Goal: Task Accomplishment & Management: Manage account settings

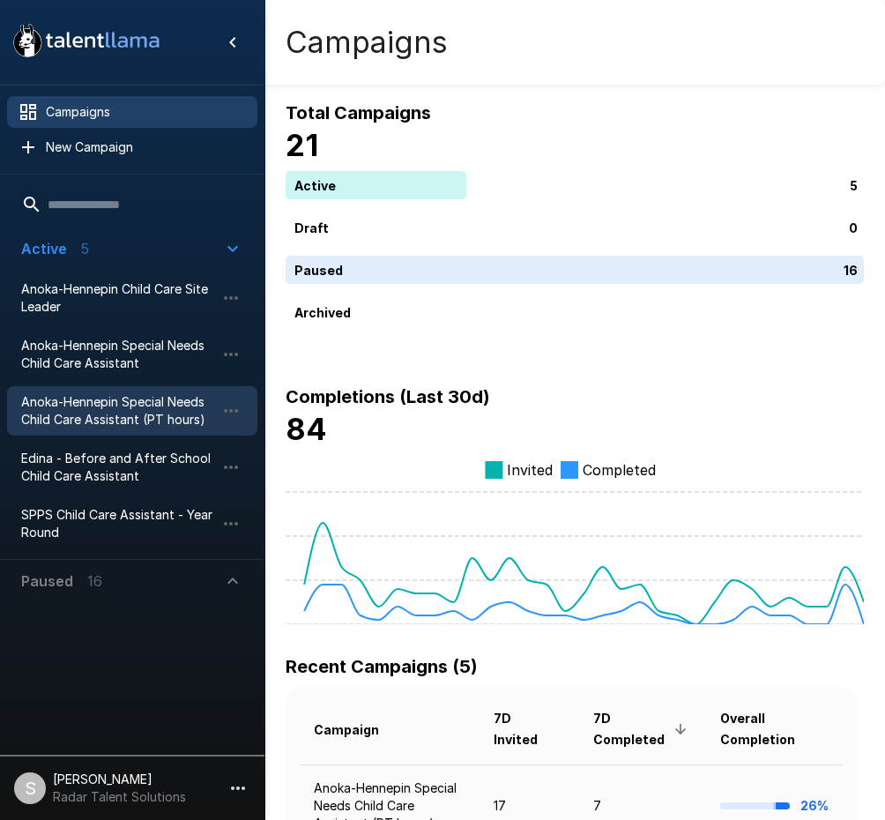
click at [94, 409] on span "Anoka-Hennepin Special Needs Child Care Assistant (PT hours)" at bounding box center [118, 410] width 194 height 35
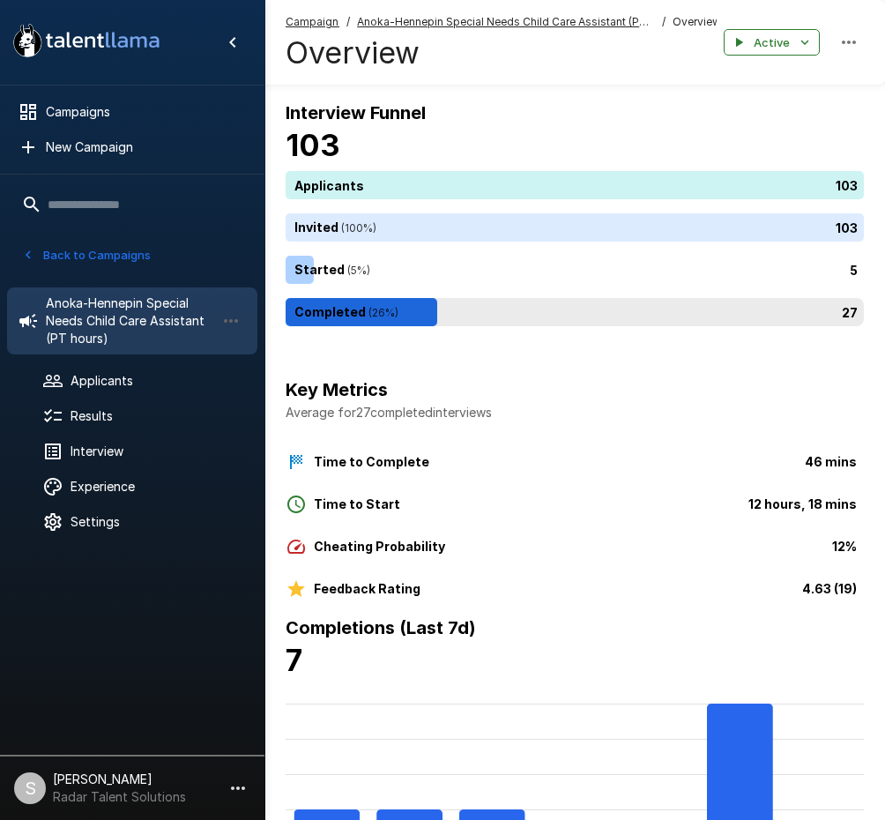
click at [338, 298] on div "27" at bounding box center [578, 312] width 585 height 28
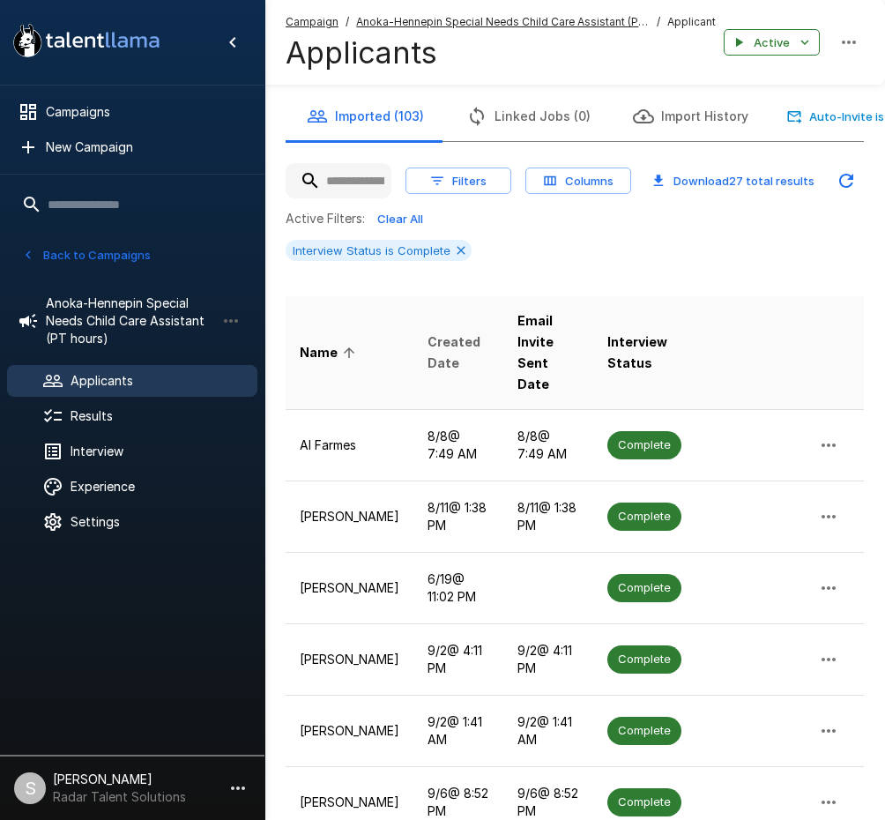
click at [435, 331] on span "Created Date" at bounding box center [459, 352] width 62 height 42
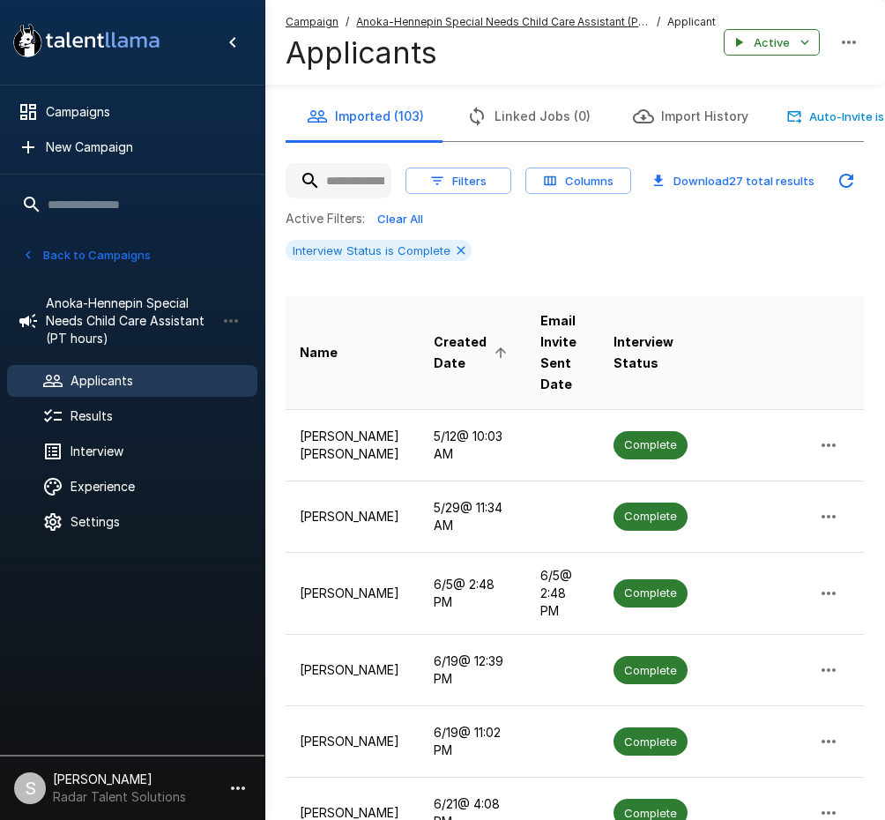
click at [434, 331] on span "Created Date" at bounding box center [473, 352] width 78 height 42
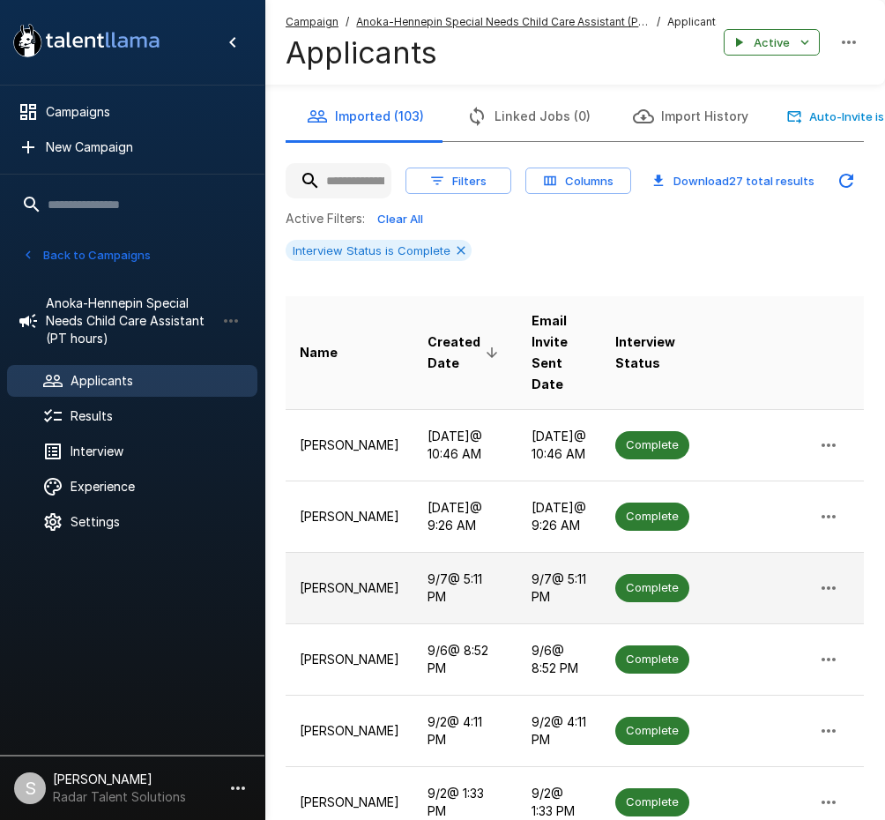
click at [346, 583] on p "[PERSON_NAME]" at bounding box center [350, 588] width 100 height 18
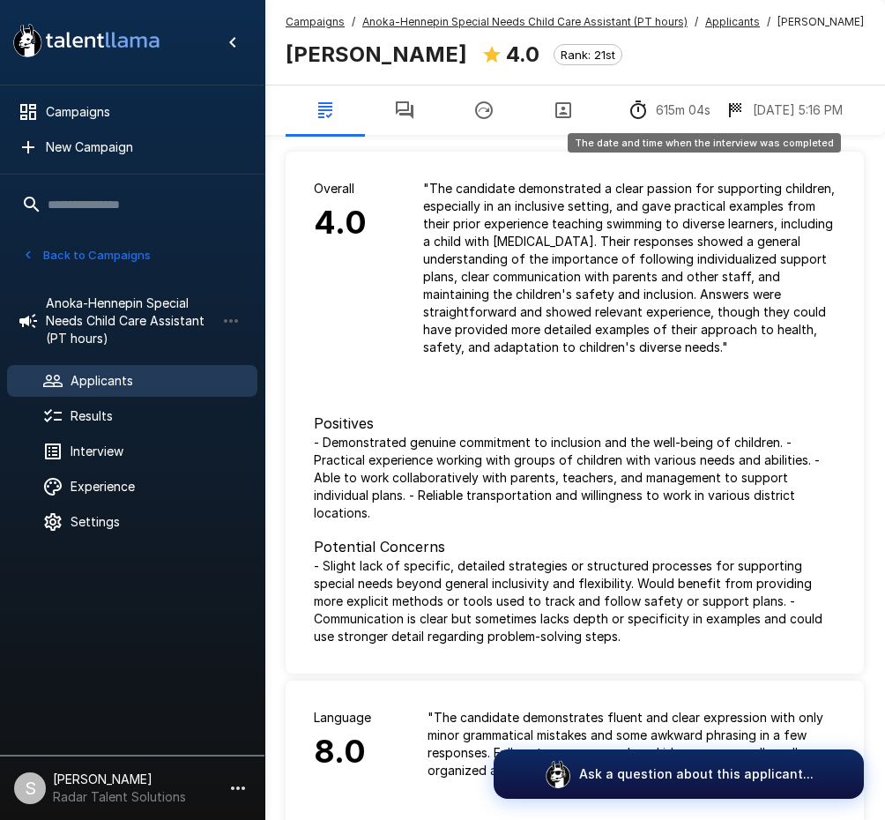
click at [741, 108] on icon "The date and time when the interview was completed" at bounding box center [735, 110] width 12 height 14
click at [417, 20] on u "Anoka-Hennepin Special Needs Child Care Assistant (PT hours)" at bounding box center [524, 21] width 325 height 13
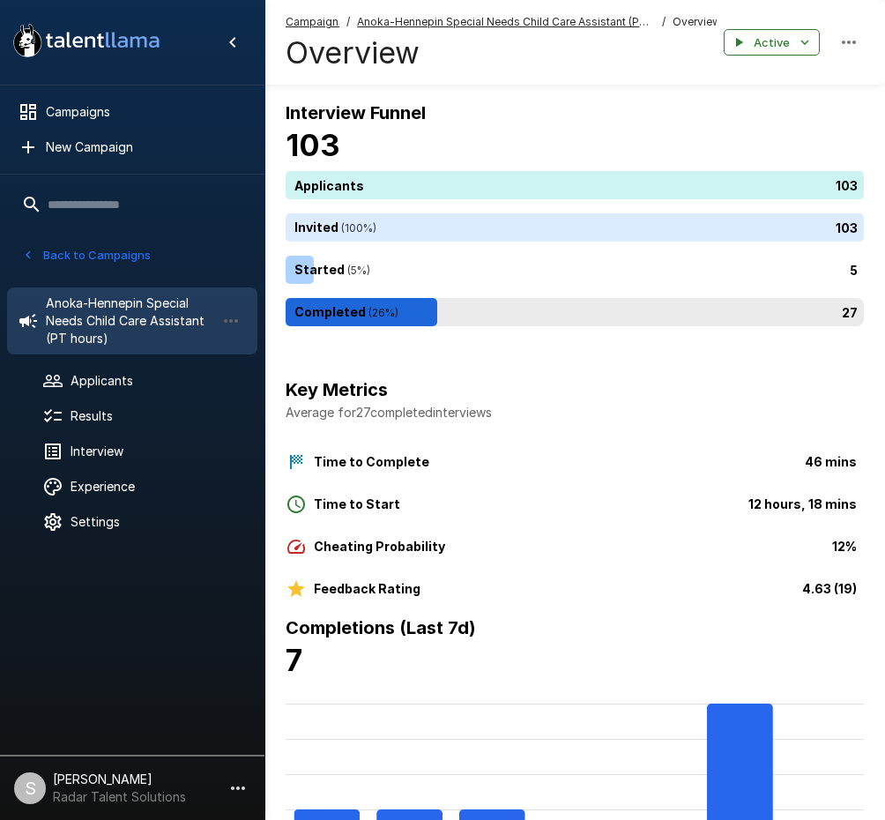
click at [385, 315] on div "27" at bounding box center [578, 312] width 585 height 28
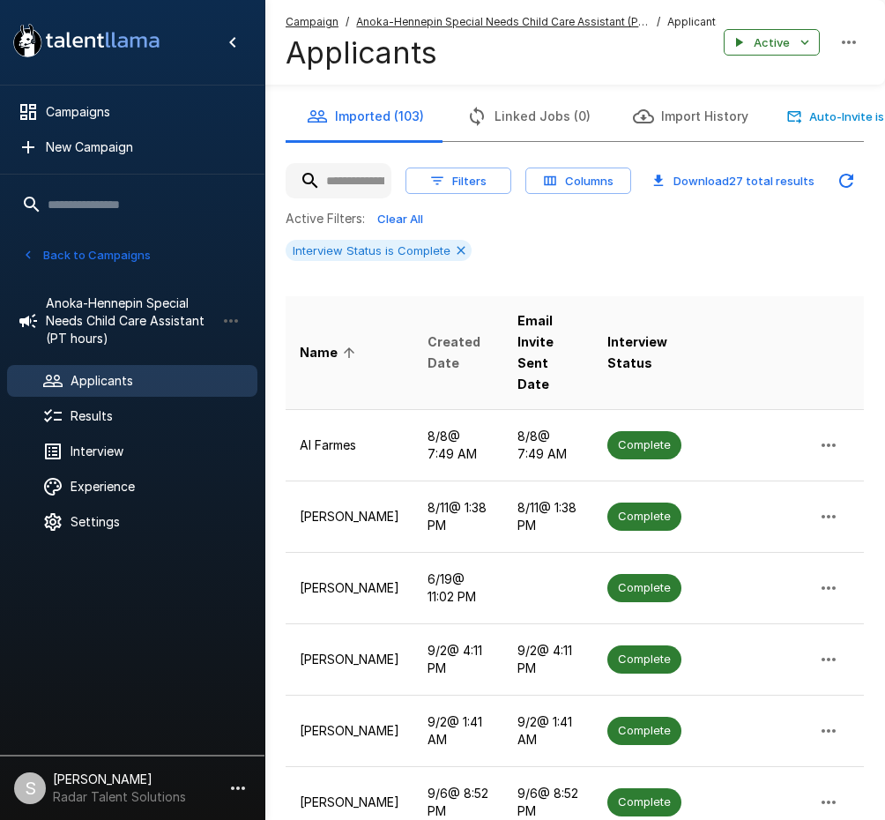
click at [428, 331] on span "Created Date" at bounding box center [459, 352] width 62 height 42
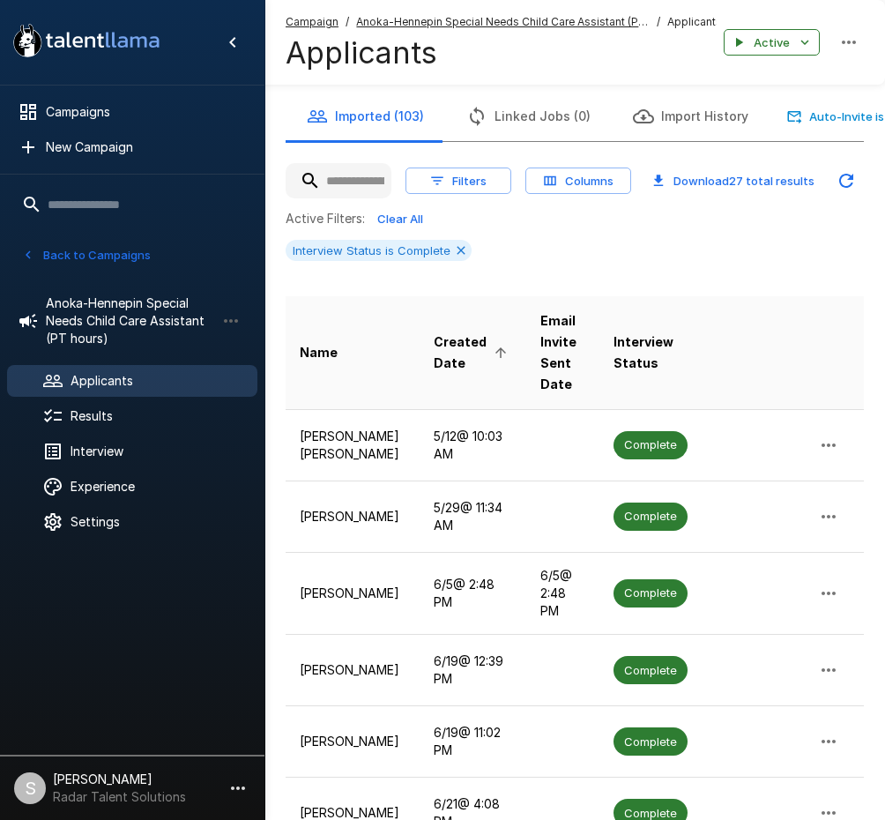
click at [434, 331] on span "Created Date" at bounding box center [473, 352] width 78 height 42
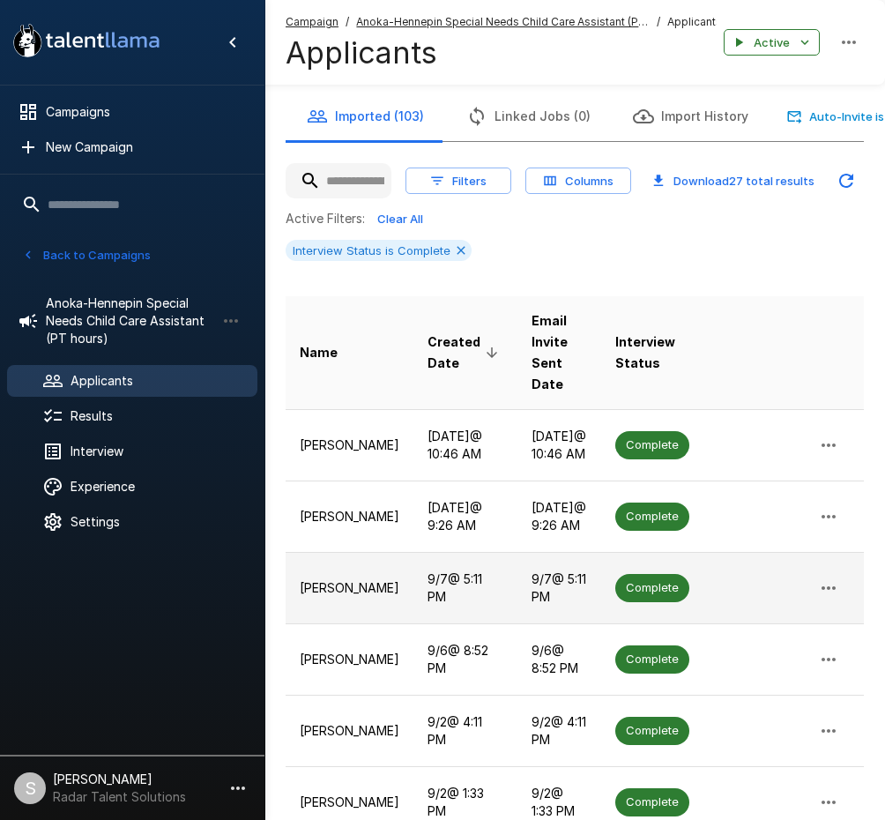
click at [346, 579] on p "[PERSON_NAME]" at bounding box center [350, 588] width 100 height 18
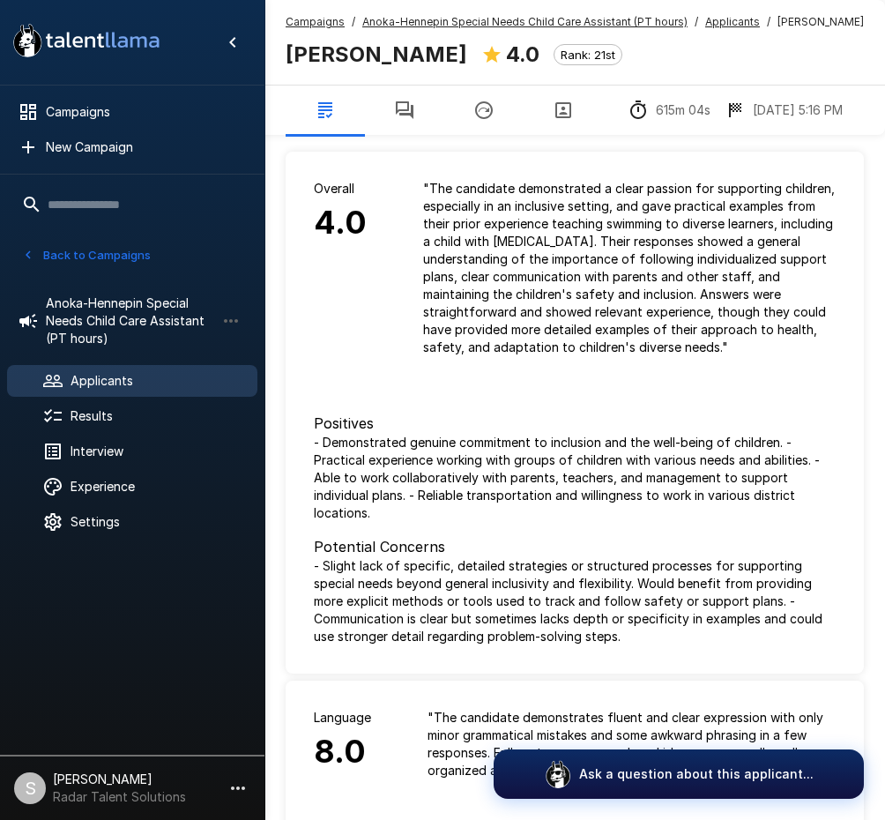
click at [299, 20] on u "Campaigns" at bounding box center [315, 21] width 59 height 13
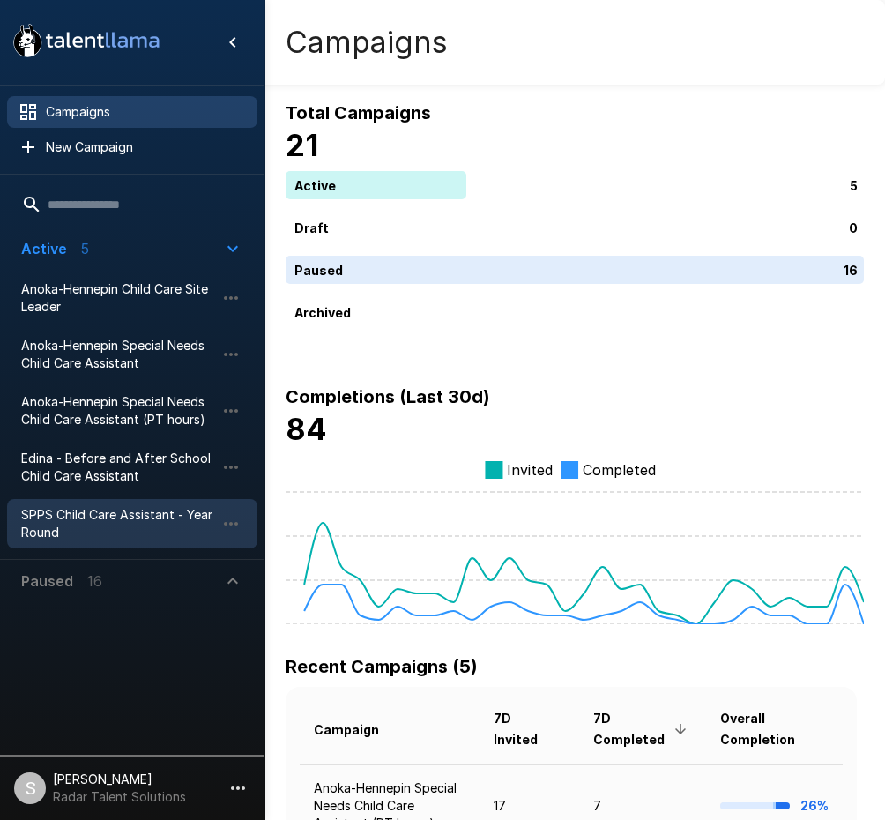
click at [69, 523] on span "SPPS Child Care Assistant - Year Round" at bounding box center [118, 523] width 194 height 35
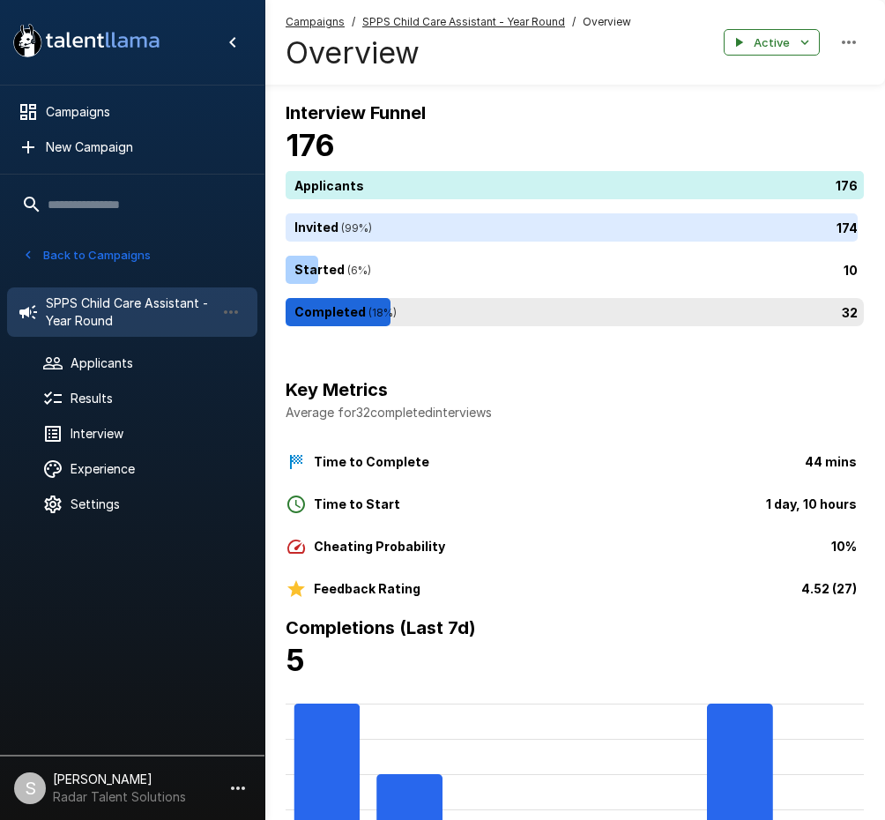
click at [442, 307] on div "32" at bounding box center [578, 312] width 585 height 28
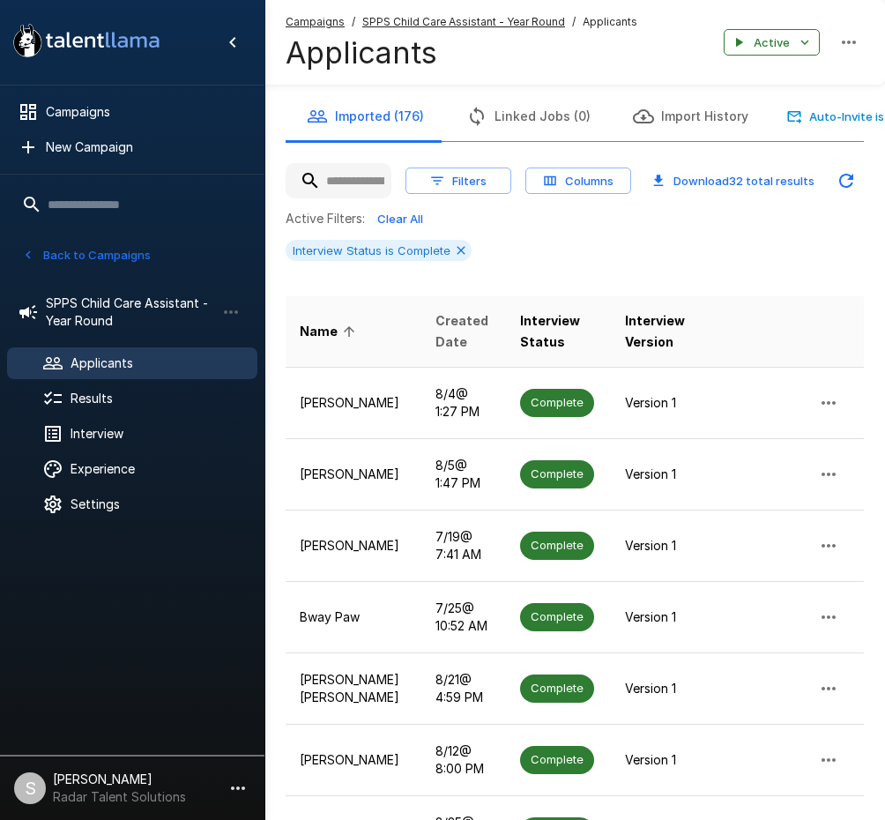
click at [435, 339] on span "Created Date" at bounding box center [463, 331] width 56 height 42
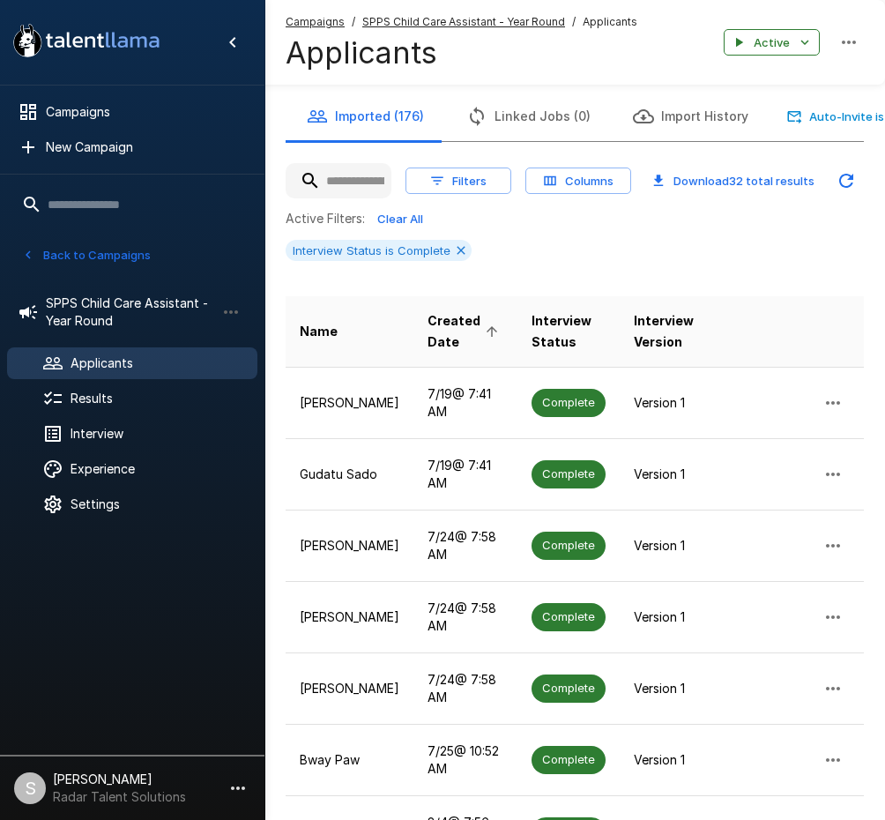
click at [428, 339] on span "Created Date" at bounding box center [466, 331] width 76 height 42
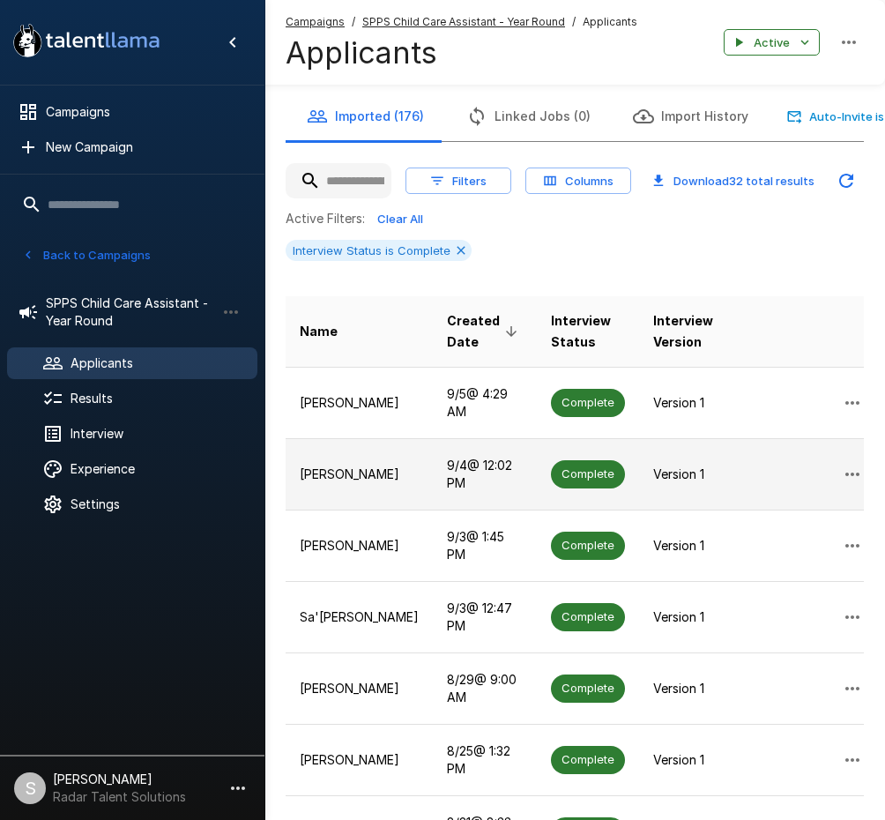
click at [551, 478] on span "Complete" at bounding box center [588, 473] width 74 height 17
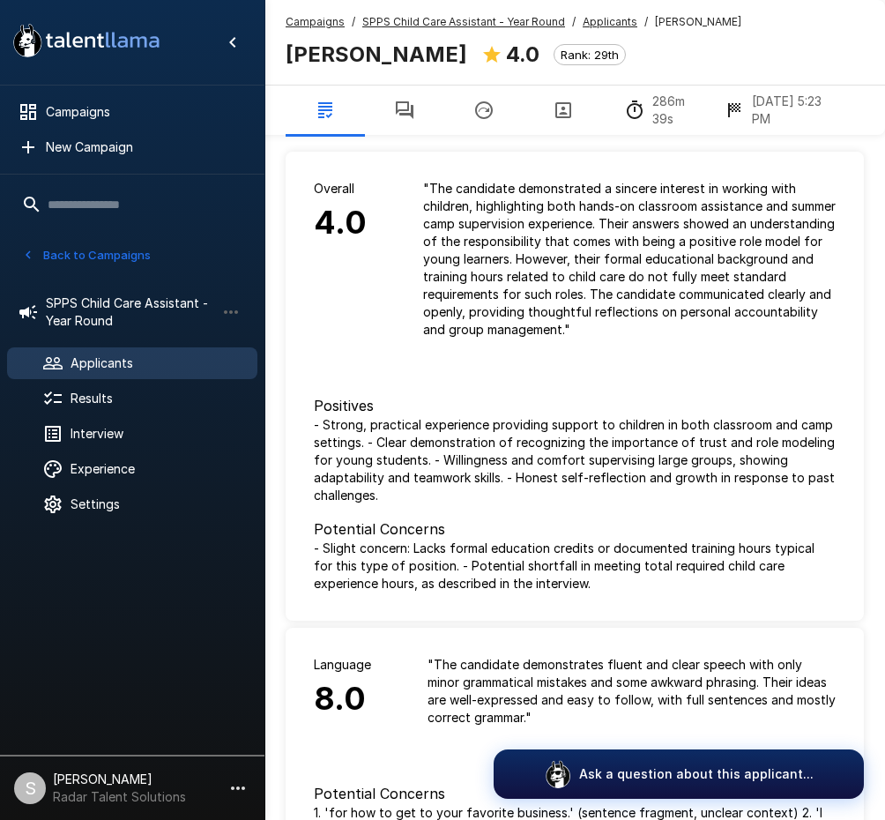
click at [504, 273] on p "" The candidate demonstrated a sincere interest in working with children, highl…" at bounding box center [629, 259] width 413 height 159
click at [383, 114] on button "button" at bounding box center [404, 110] width 79 height 49
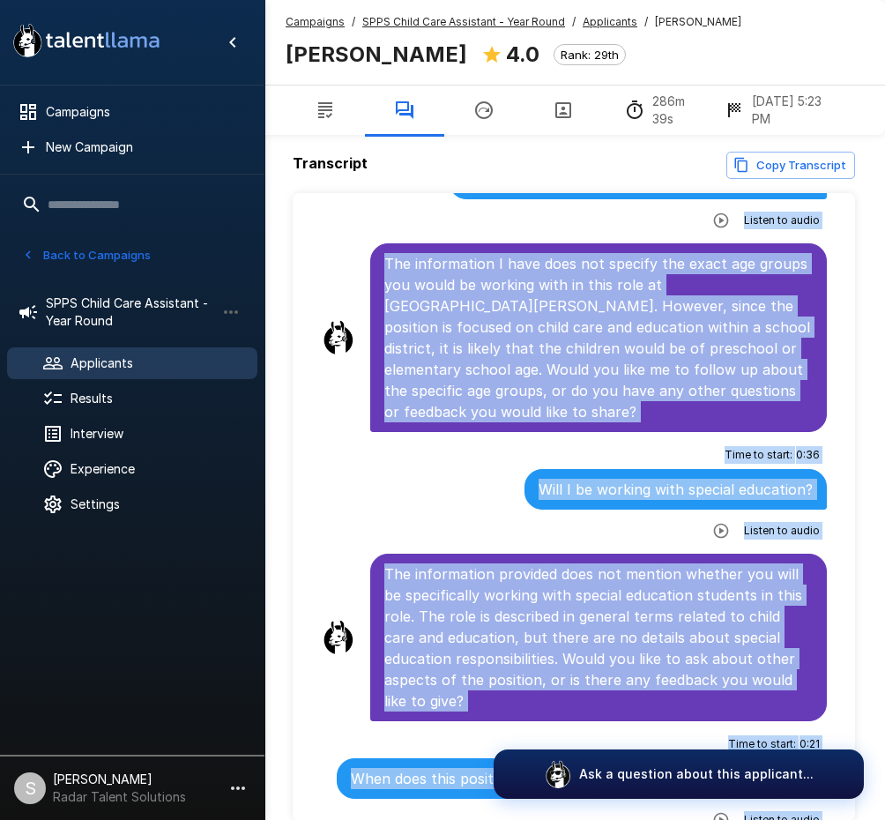
scroll to position [86, 0]
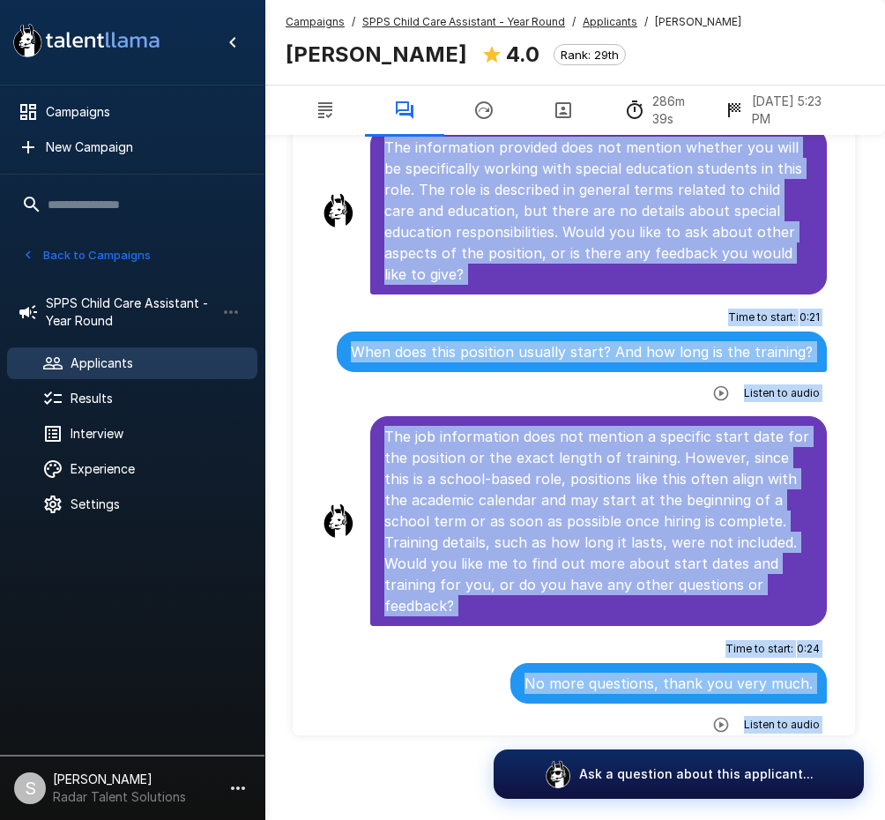
drag, startPoint x: 387, startPoint y: 308, endPoint x: 785, endPoint y: 718, distance: 571.6
click at [601, 416] on div "The job information does not mention a specific start date for the position or …" at bounding box center [598, 521] width 457 height 210
